Goal: Navigation & Orientation: Find specific page/section

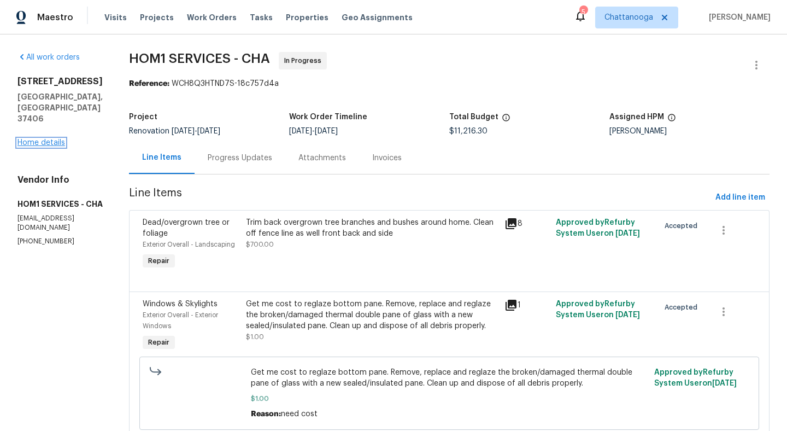
click at [31, 139] on link "Home details" at bounding box center [41, 143] width 48 height 8
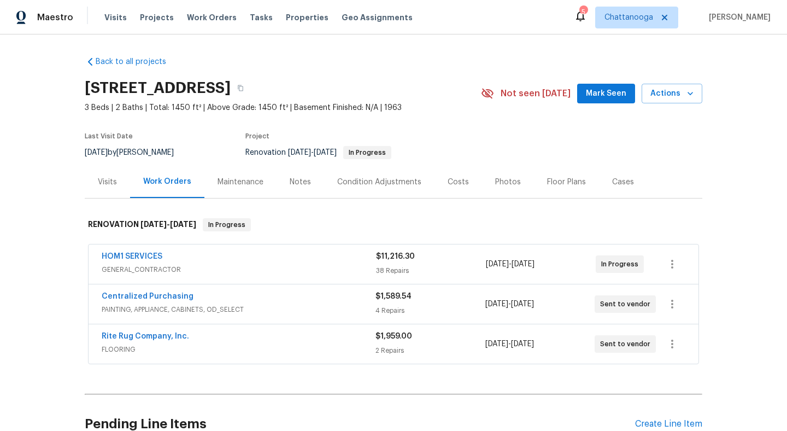
click at [119, 23] on div "Visits Projects Work Orders Tasks Properties Geo Assignments" at bounding box center [264, 18] width 321 height 22
click at [117, 21] on span "Visits" at bounding box center [115, 17] width 22 height 11
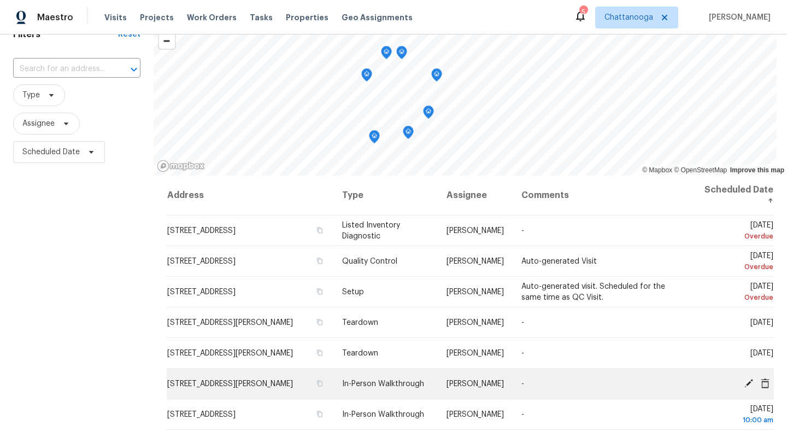
scroll to position [45, 0]
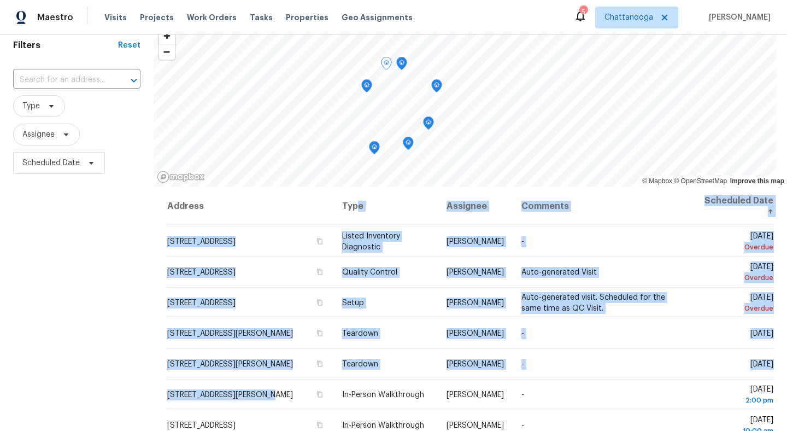
drag, startPoint x: 271, startPoint y: 392, endPoint x: 389, endPoint y: 193, distance: 231.3
click at [386, 193] on table "Address Type Assignee Comments Scheduled Date ↑ [STREET_ADDRESS][PERSON_NAME] L…" at bounding box center [470, 405] width 607 height 438
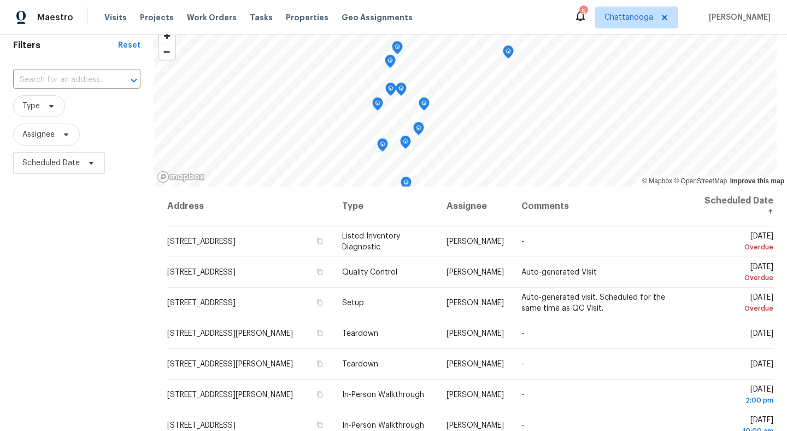
click at [121, 371] on div "Filters Reset ​ Type Assignee Scheduled Date" at bounding box center [77, 276] width 154 height 508
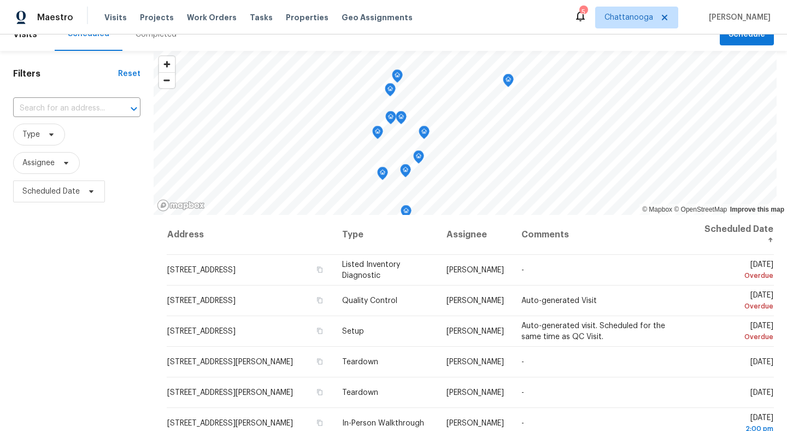
scroll to position [0, 0]
